Goal: Information Seeking & Learning: Learn about a topic

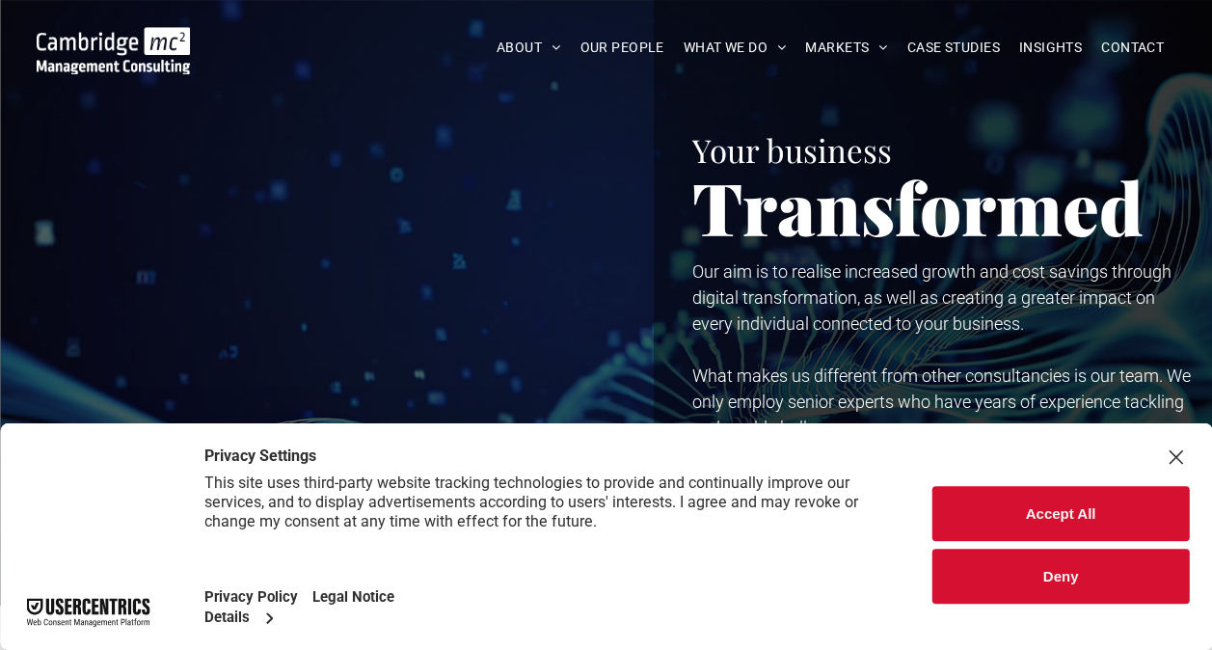
click at [1085, 505] on button "Accept All" at bounding box center [1061, 513] width 257 height 55
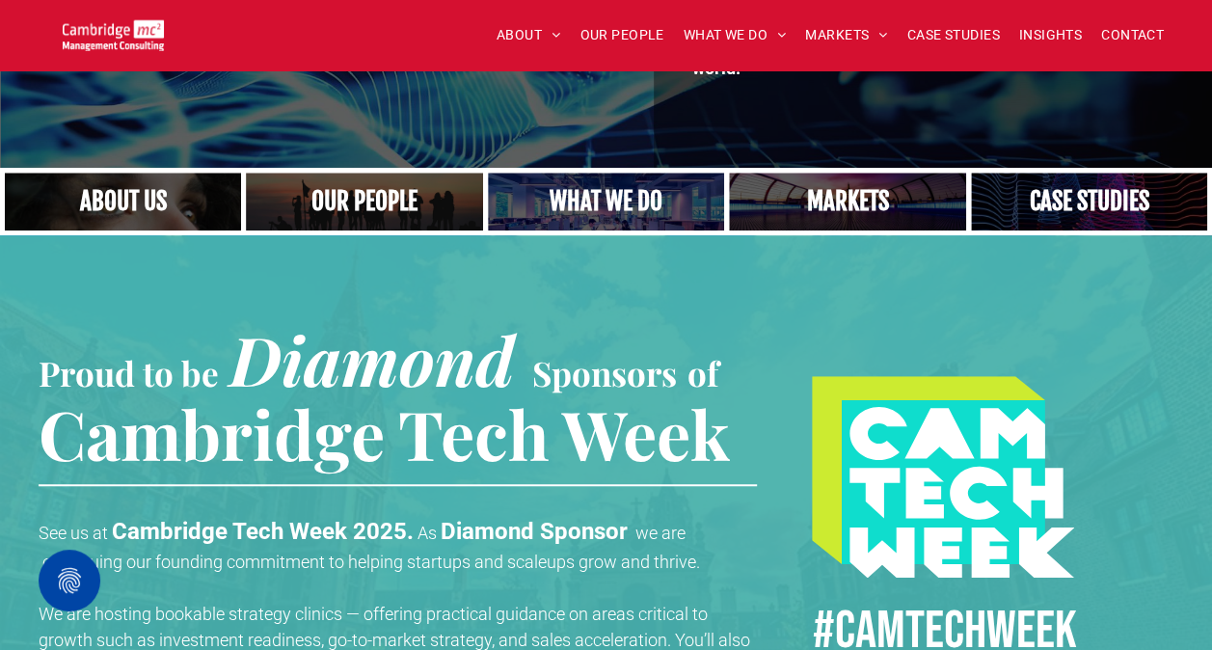
scroll to position [521, 0]
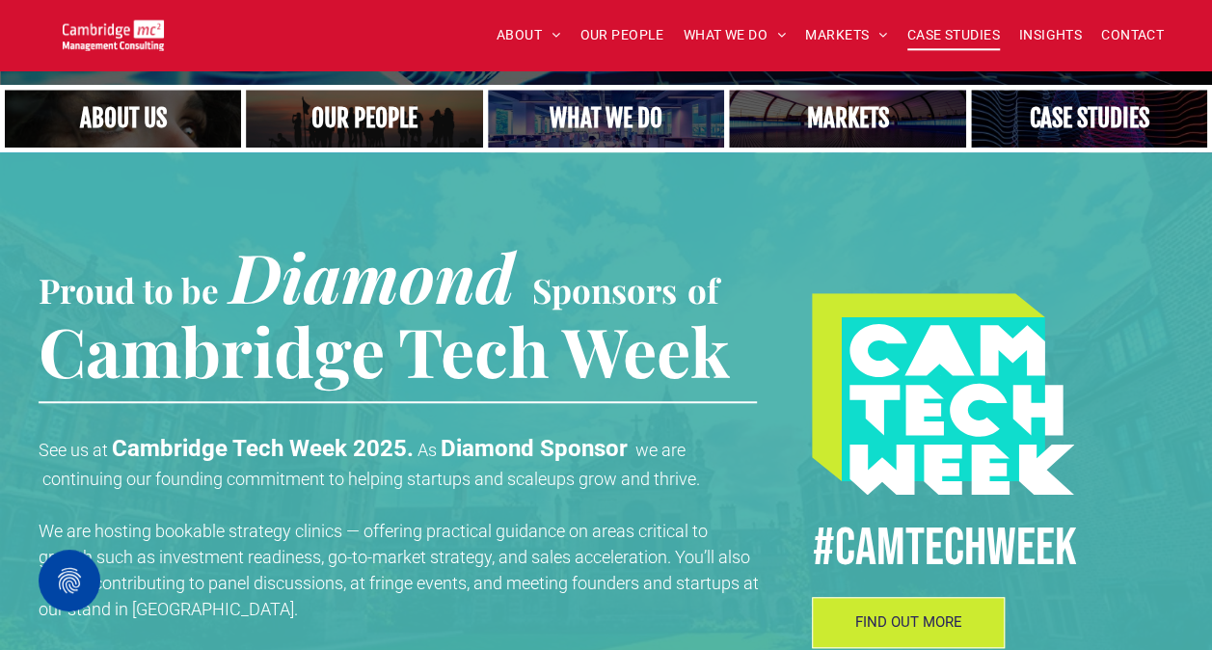
click at [947, 36] on span "CASE STUDIES" at bounding box center [953, 35] width 93 height 30
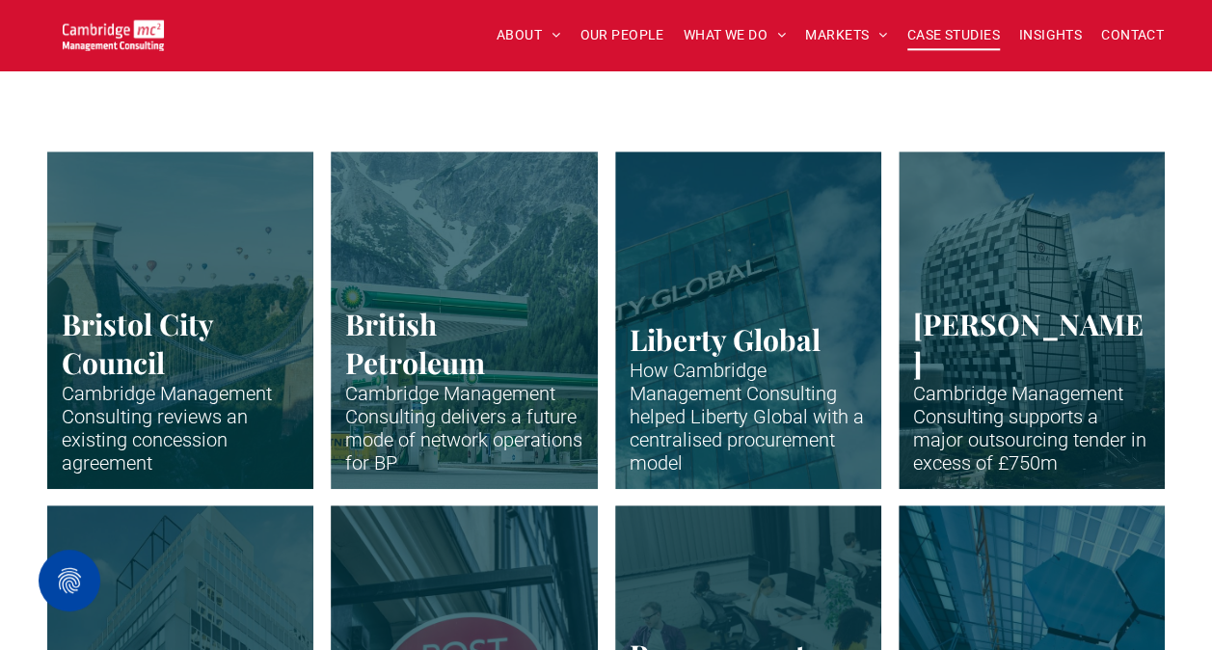
scroll to position [164, 0]
